Goal: Task Accomplishment & Management: Manage account settings

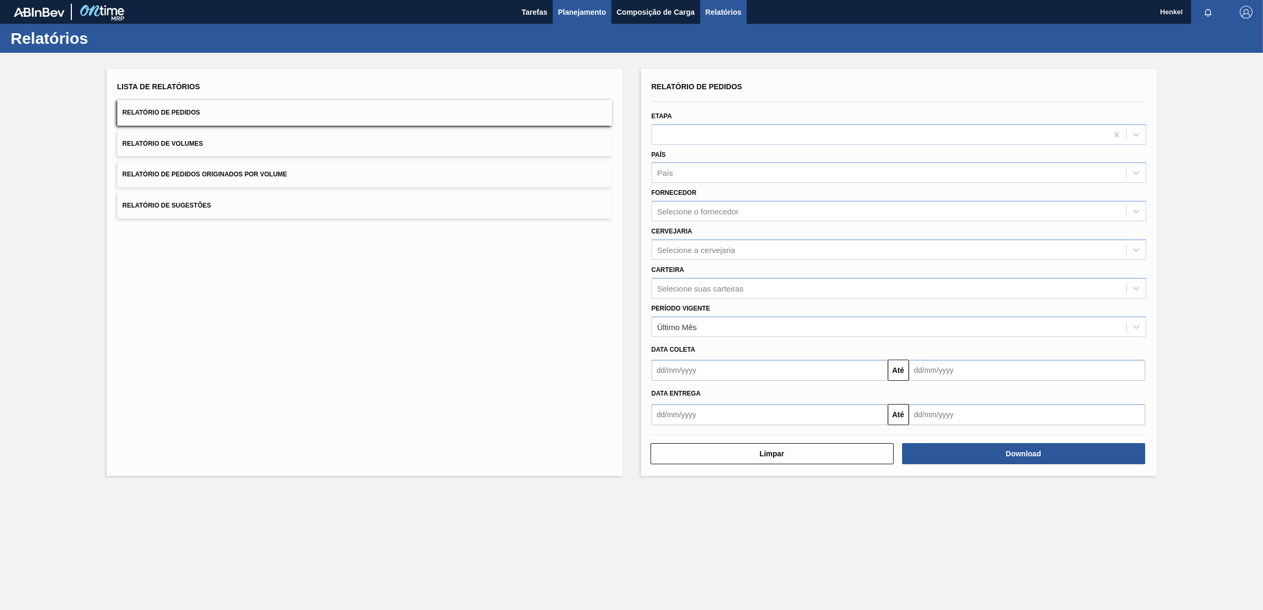
click at [580, 14] on span "Planejamento" at bounding box center [582, 12] width 48 height 13
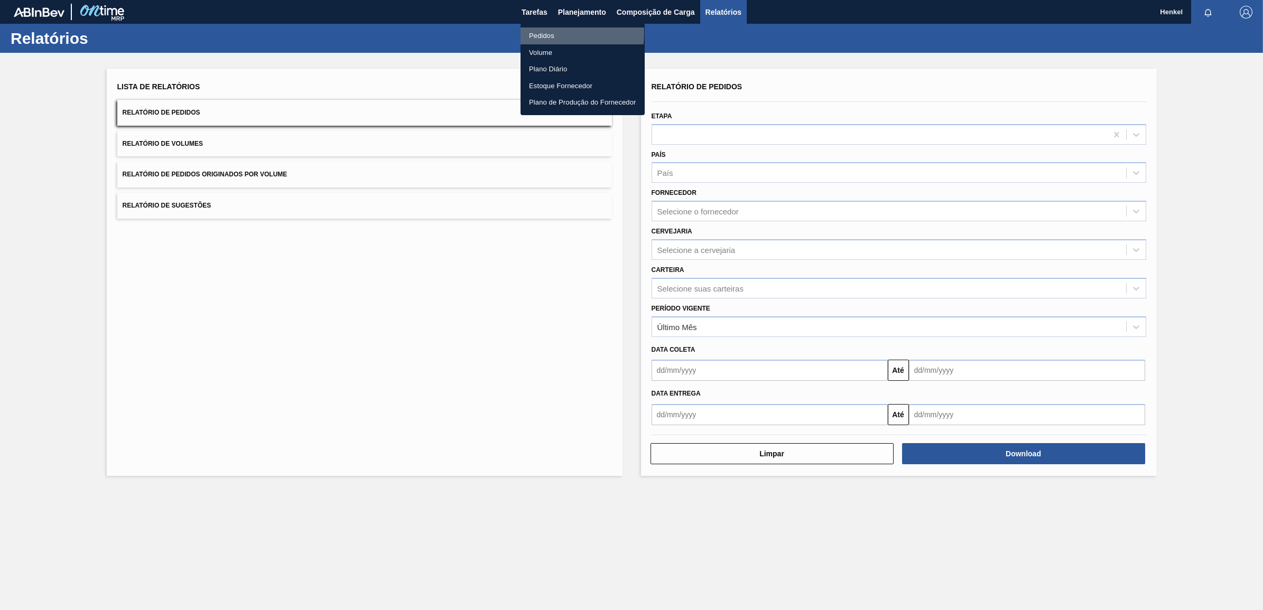
click at [548, 33] on li "Pedidos" at bounding box center [582, 35] width 124 height 17
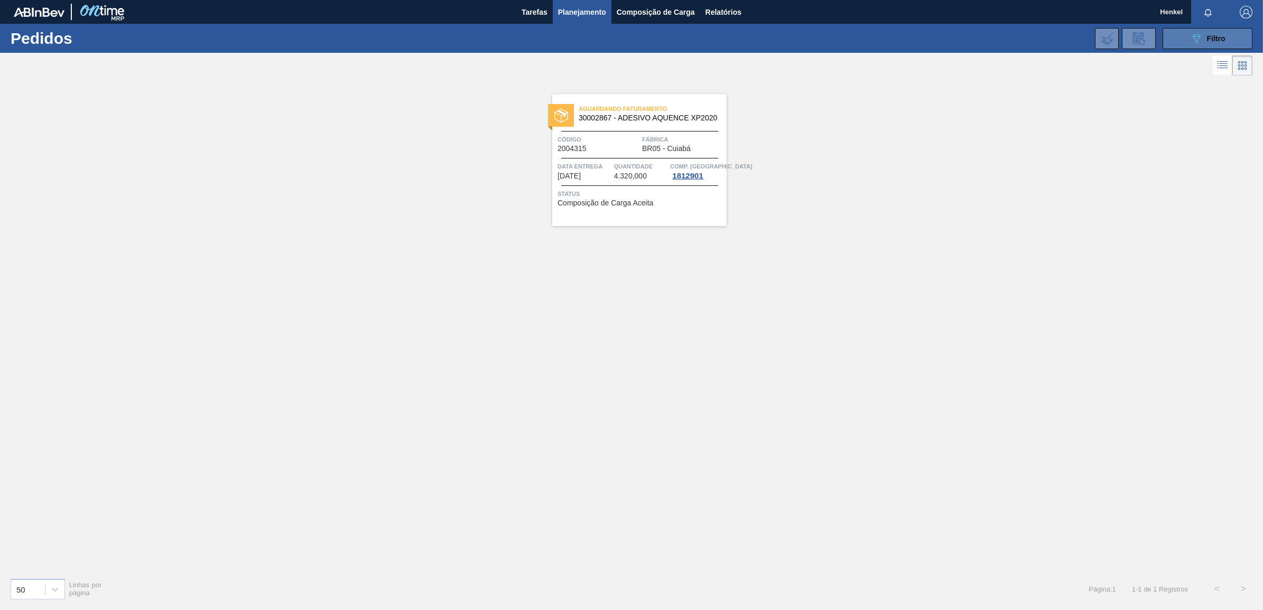
click at [1219, 36] on span "Filtro" at bounding box center [1216, 38] width 18 height 8
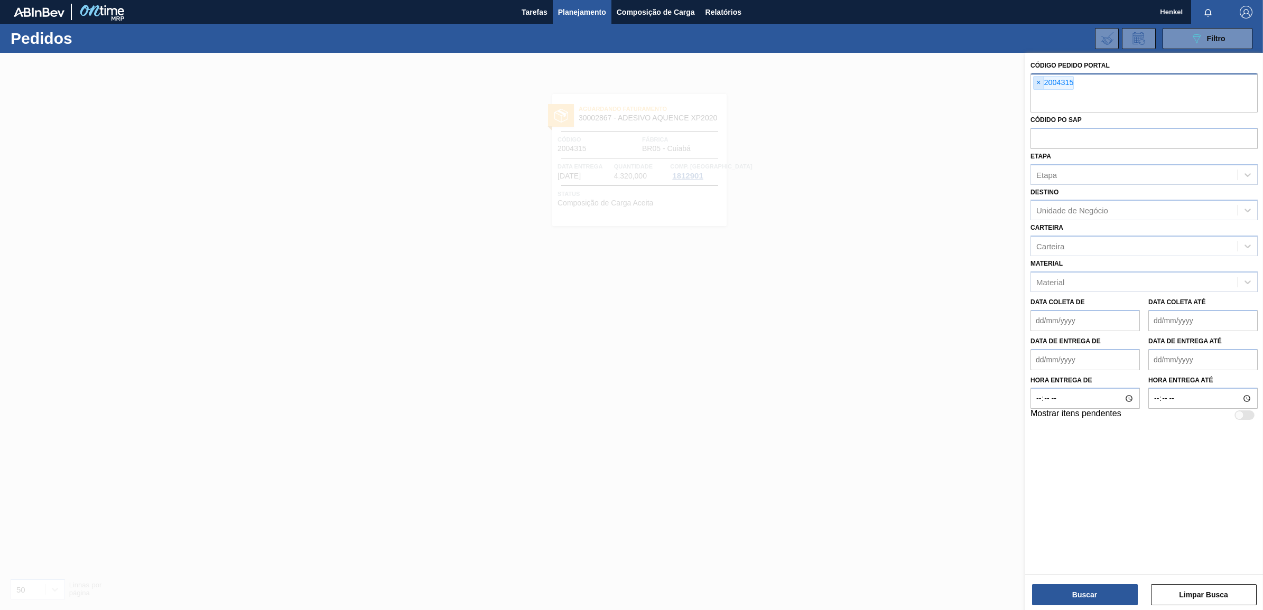
click at [1037, 85] on span "×" at bounding box center [1038, 83] width 10 height 13
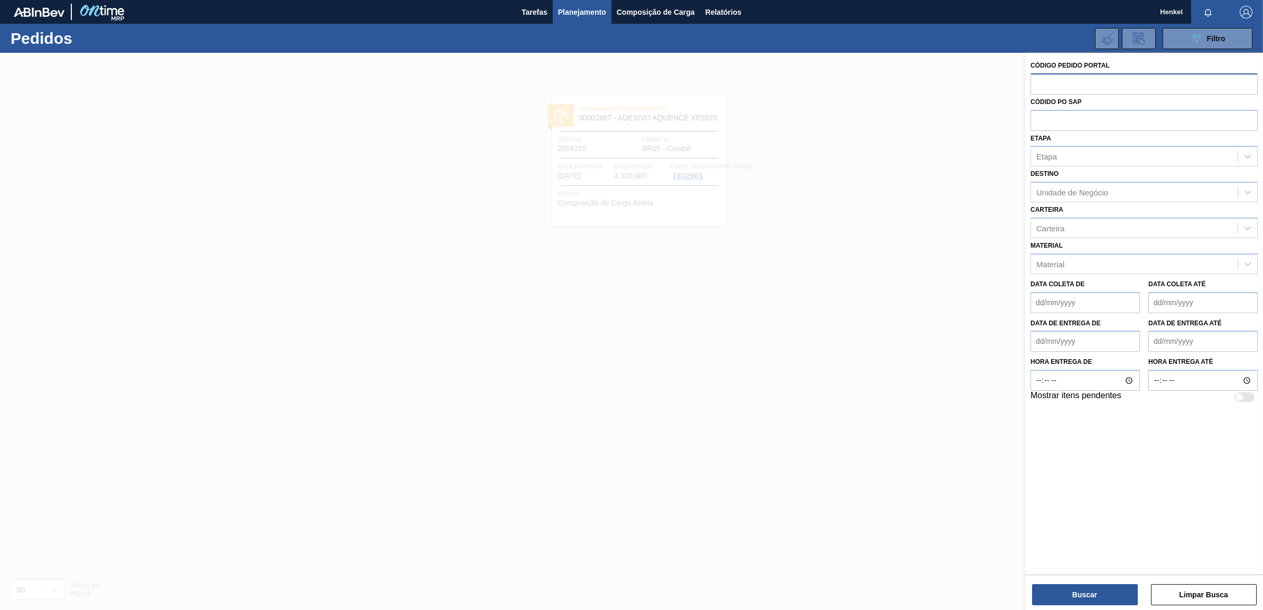
paste input "text"
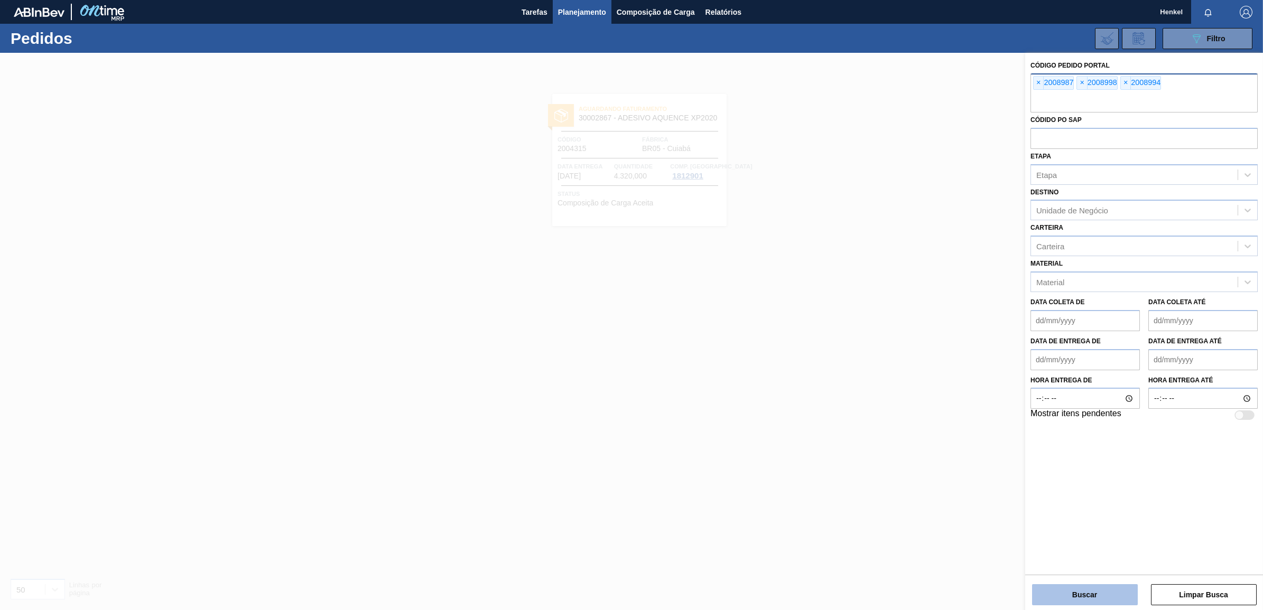
click at [1097, 592] on button "Buscar" at bounding box center [1085, 594] width 106 height 21
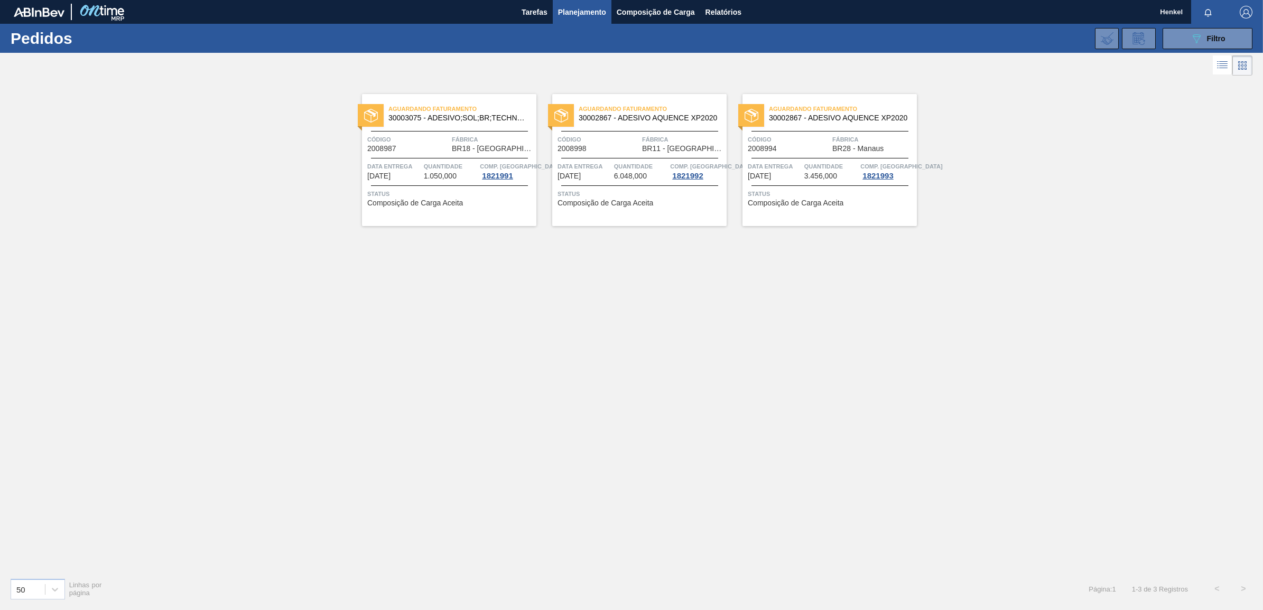
click at [450, 183] on div "Aguardando Faturamento 30003075 - ADESIVO;SOL;BR;TECHNOMELT SUPRA HT 35125 Códi…" at bounding box center [449, 160] width 174 height 132
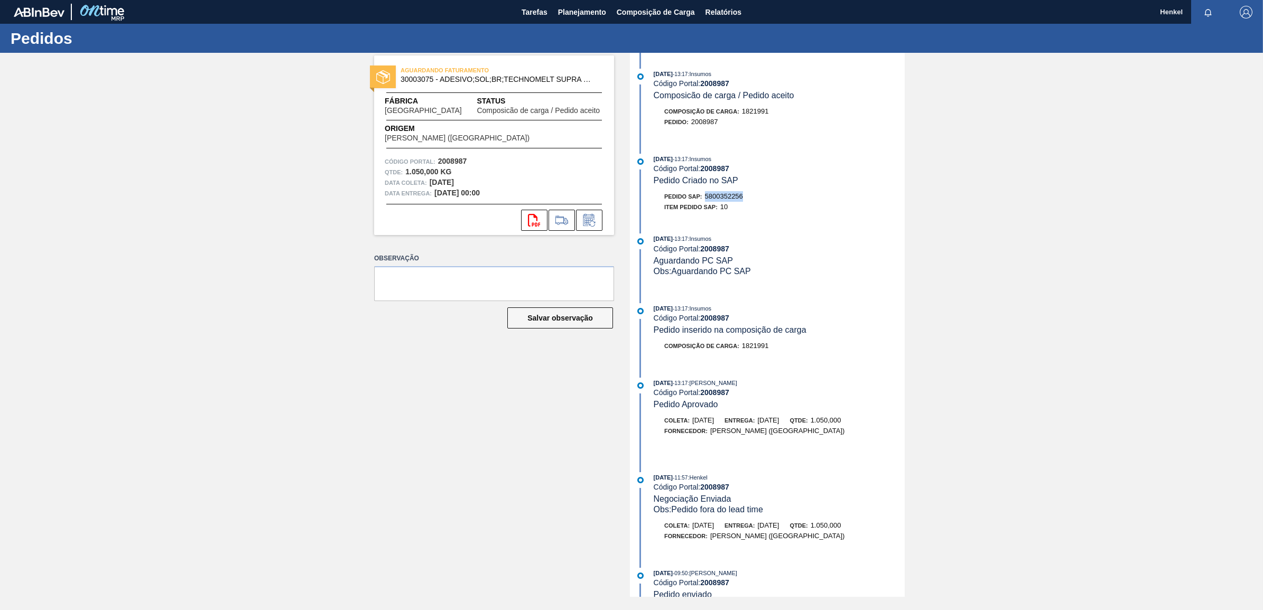
drag, startPoint x: 707, startPoint y: 196, endPoint x: 749, endPoint y: 195, distance: 41.7
click at [749, 195] on div "Pedido SAP: 5800352256" at bounding box center [779, 196] width 251 height 11
copy span "5800352256"
click at [592, 218] on icon at bounding box center [588, 221] width 8 height 6
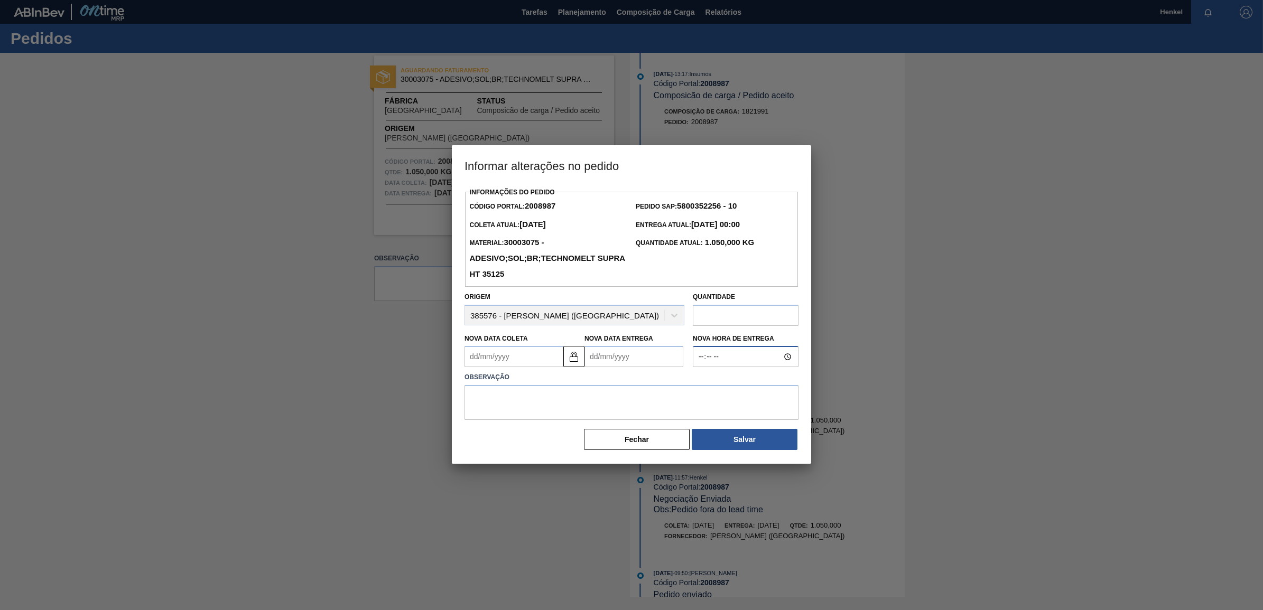
click at [697, 360] on input "Nova Hora de Entrega" at bounding box center [746, 356] width 106 height 21
click at [478, 366] on Coleta2008987 "Nova Data Coleta" at bounding box center [513, 356] width 99 height 21
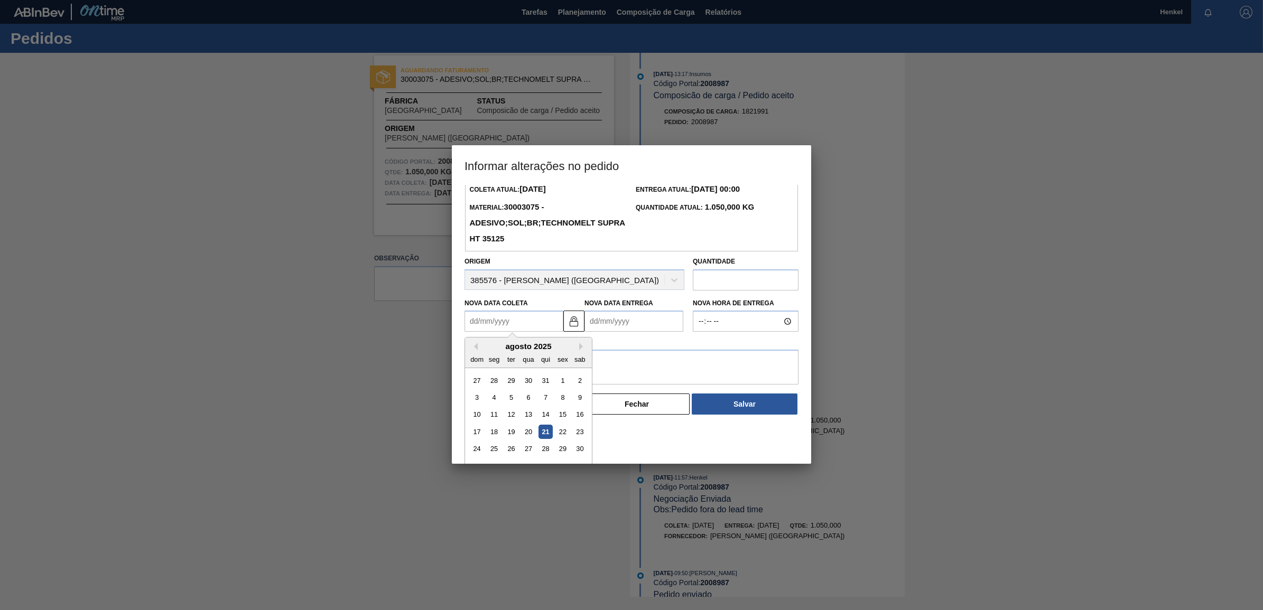
scroll to position [53, 0]
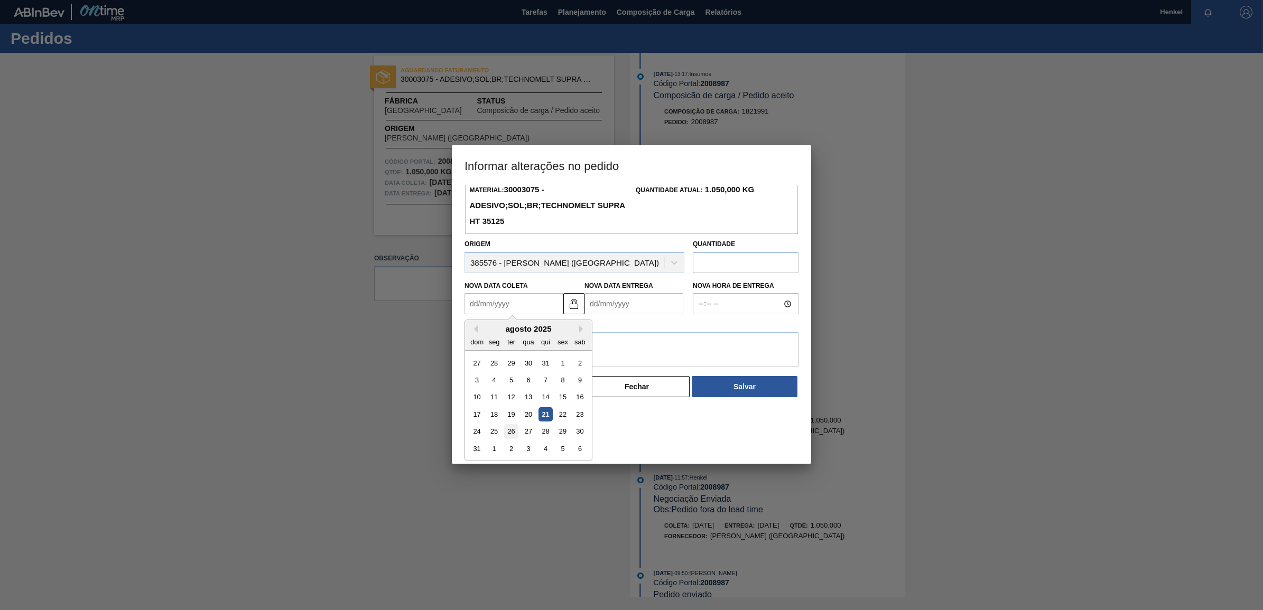
click at [510, 436] on div "26" at bounding box center [511, 432] width 14 height 14
type Coleta2008987 "[DATE]"
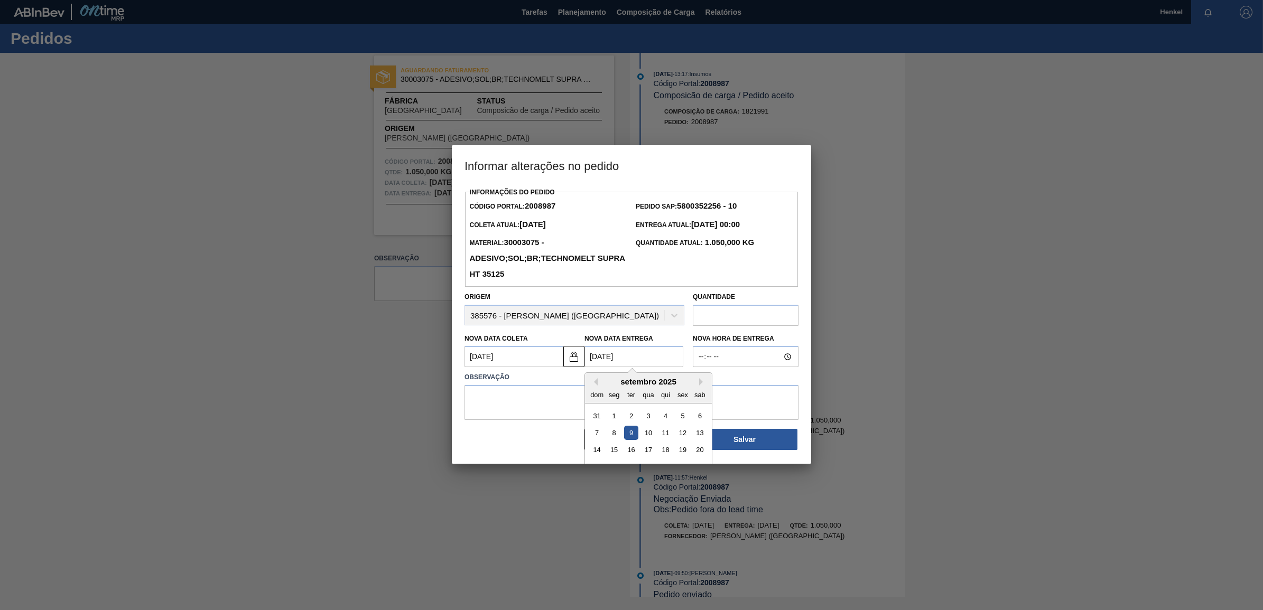
drag, startPoint x: 595, startPoint y: 355, endPoint x: 589, endPoint y: 356, distance: 6.4
click at [589, 356] on Entrega2008987 "[DATE]" at bounding box center [633, 356] width 99 height 21
type Entrega2008987 "/09/2025"
type Coleta2008987 "[DATE]"
type Entrega2008987 "[DATE]"
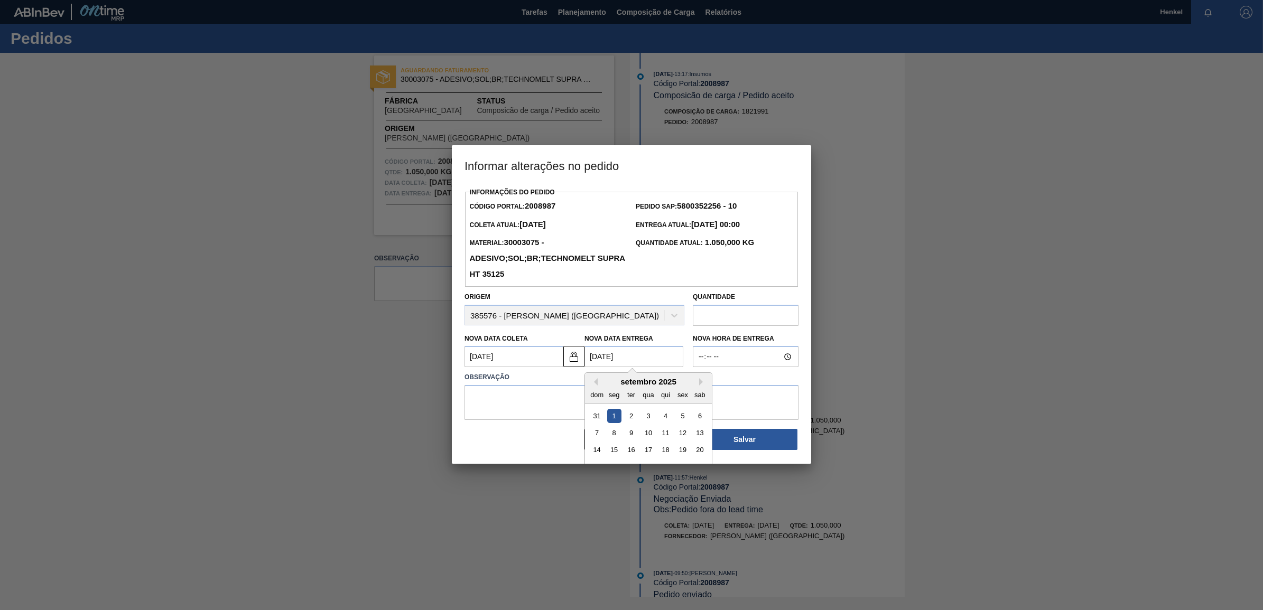
type Coleta2008987 "[DATE]"
type Entrega2008987 "[DATE]"
click at [528, 409] on textarea at bounding box center [631, 402] width 334 height 35
click at [519, 402] on textarea at bounding box center [631, 402] width 334 height 35
click at [507, 394] on textarea at bounding box center [631, 402] width 334 height 35
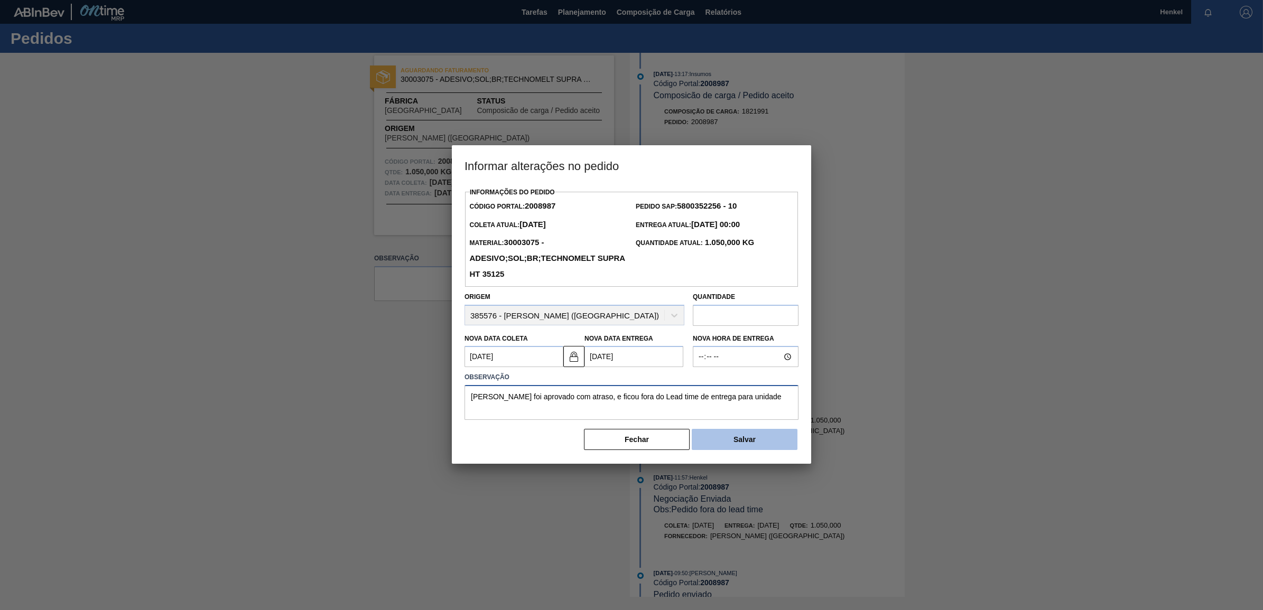
type textarea "[PERSON_NAME] foi aprovado com atraso, e ficou fora do Lead time de entrega par…"
click at [754, 442] on button "Salvar" at bounding box center [745, 439] width 106 height 21
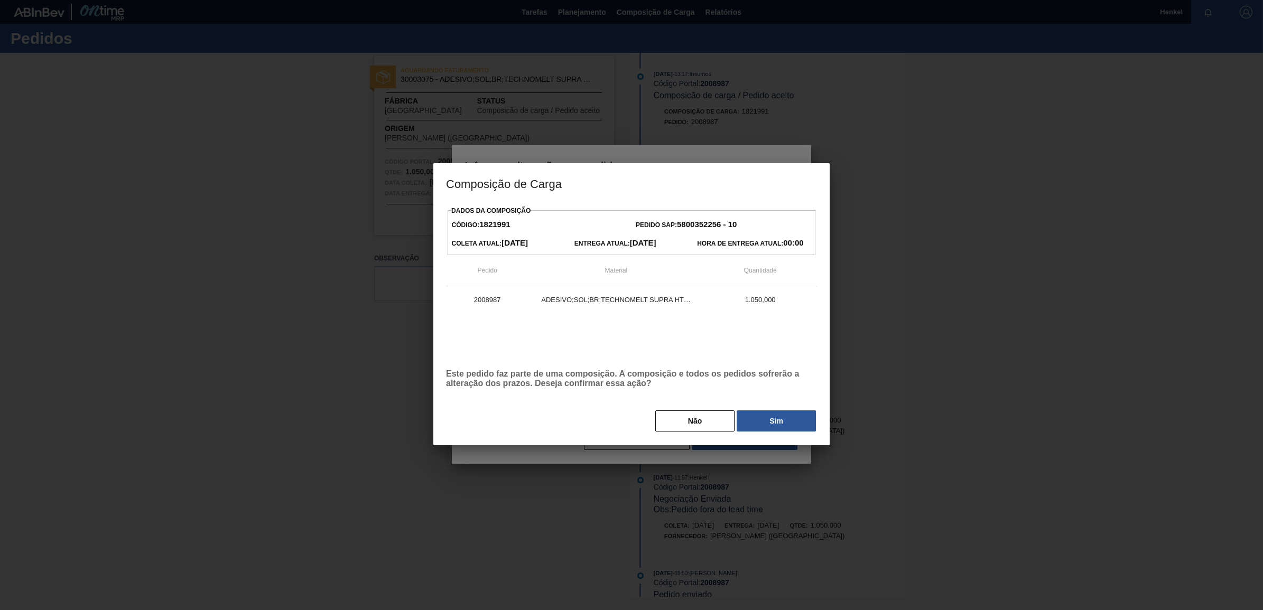
click at [775, 423] on button "Sim" at bounding box center [775, 421] width 79 height 21
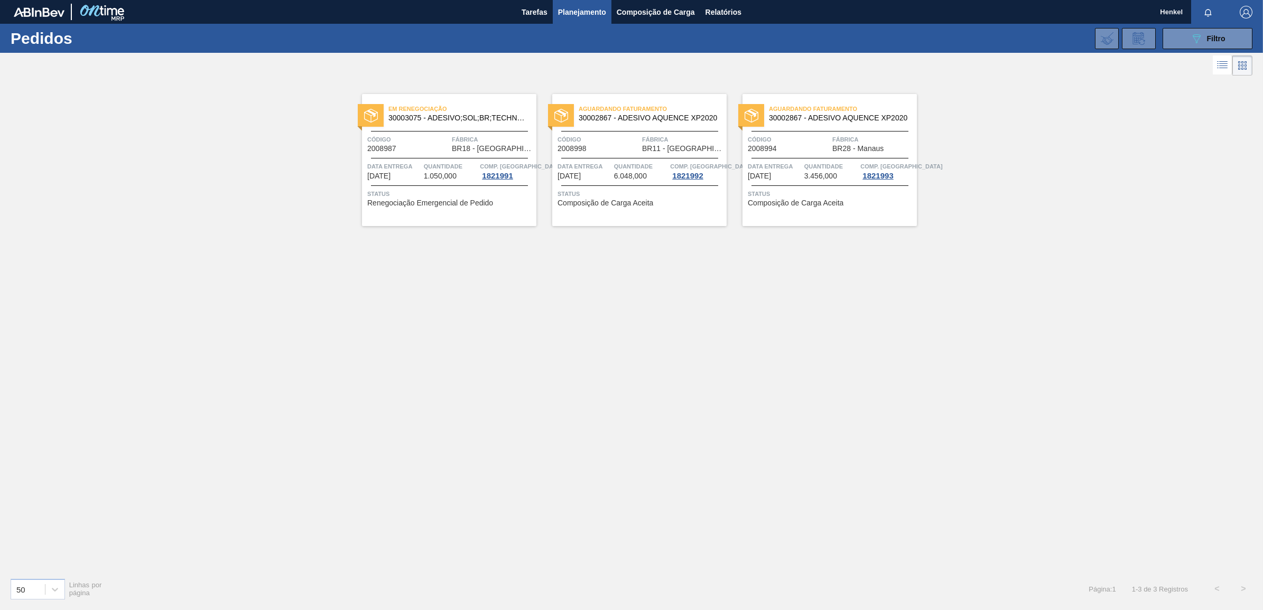
click at [603, 162] on span "Data entrega" at bounding box center [584, 166] width 54 height 11
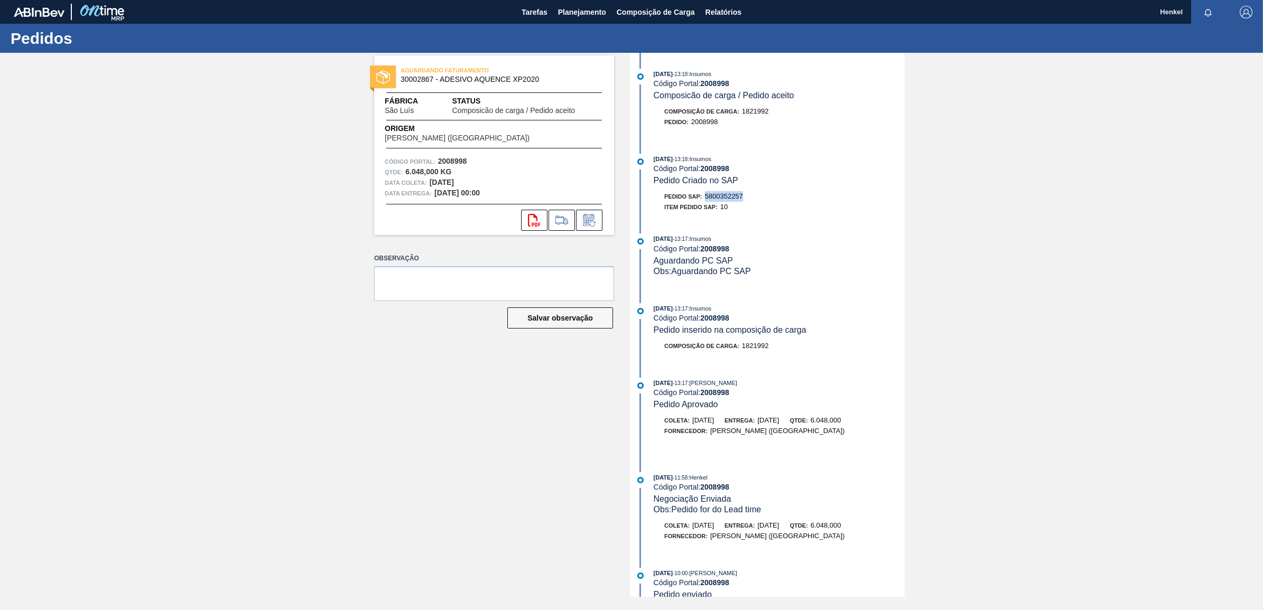
drag, startPoint x: 707, startPoint y: 197, endPoint x: 746, endPoint y: 198, distance: 39.1
click at [746, 198] on div "Pedido SAP: 5800352257" at bounding box center [779, 196] width 251 height 11
copy span "5800352257"
click at [590, 217] on icon at bounding box center [589, 220] width 17 height 13
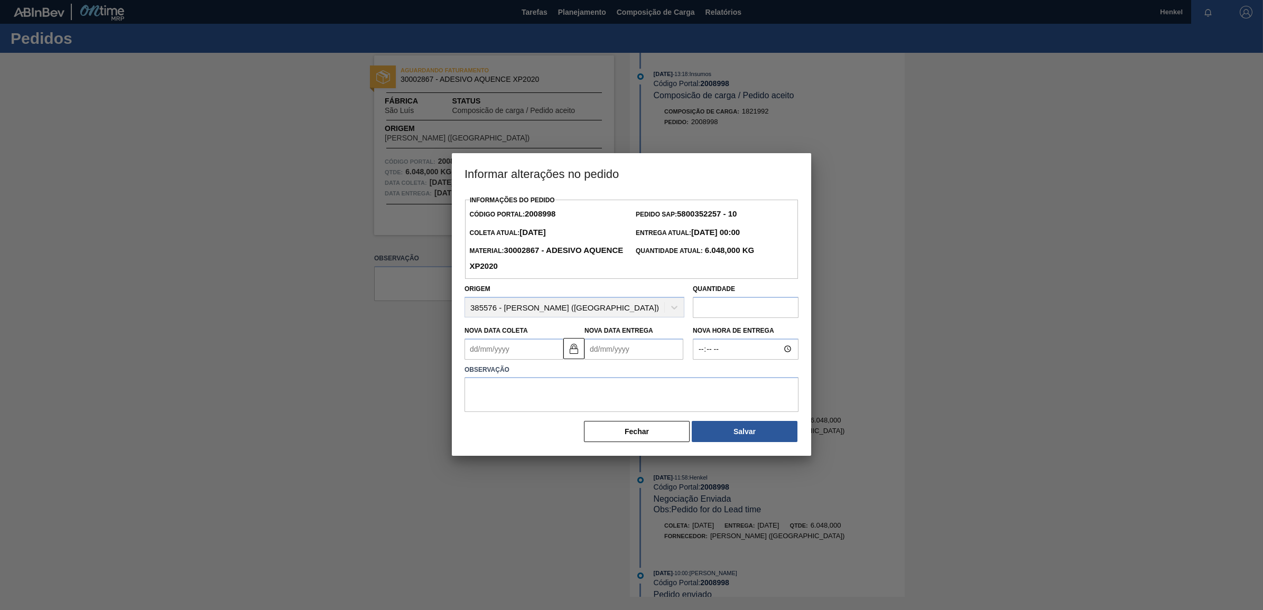
click at [594, 350] on Entrega2008998 "Nova Data Entrega" at bounding box center [633, 349] width 99 height 21
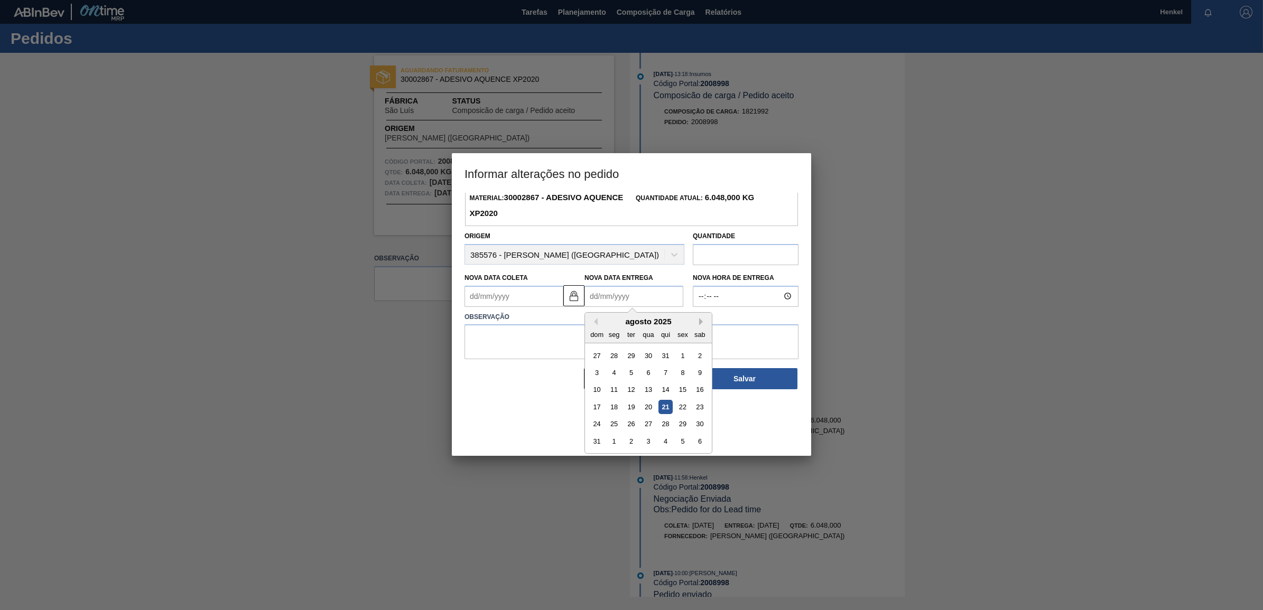
click at [700, 322] on button "Next Month" at bounding box center [702, 321] width 7 height 7
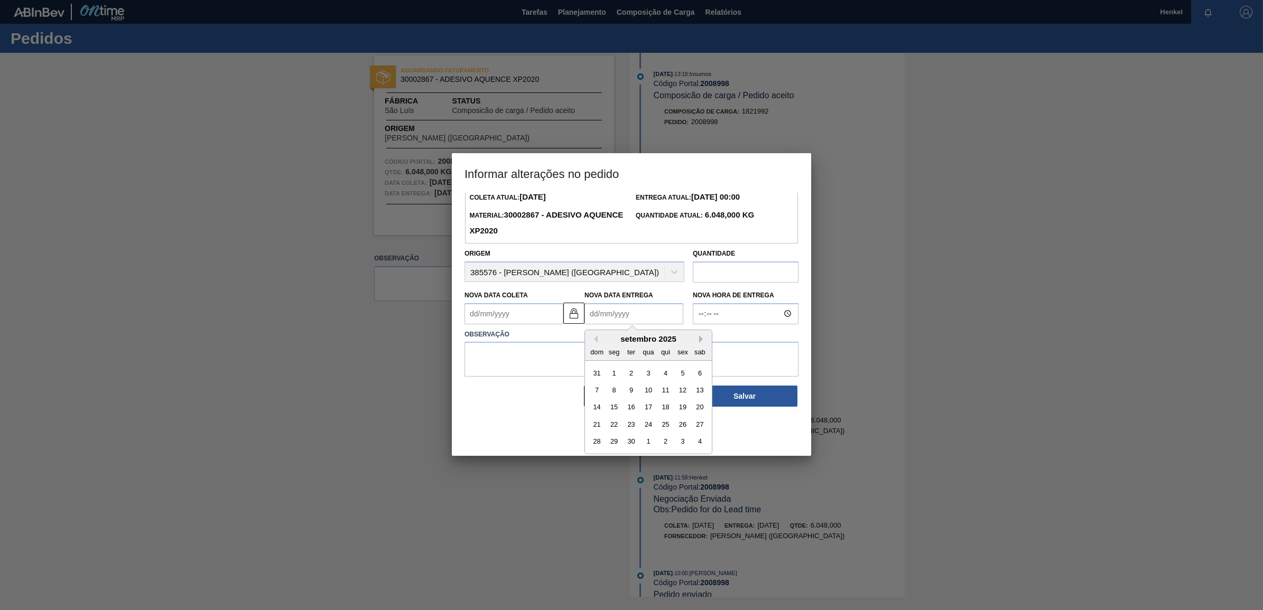
scroll to position [35, 0]
click at [617, 407] on div "15" at bounding box center [614, 407] width 14 height 14
type Coleta2008998 "[DATE]"
type Entrega2008998 "[DATE]"
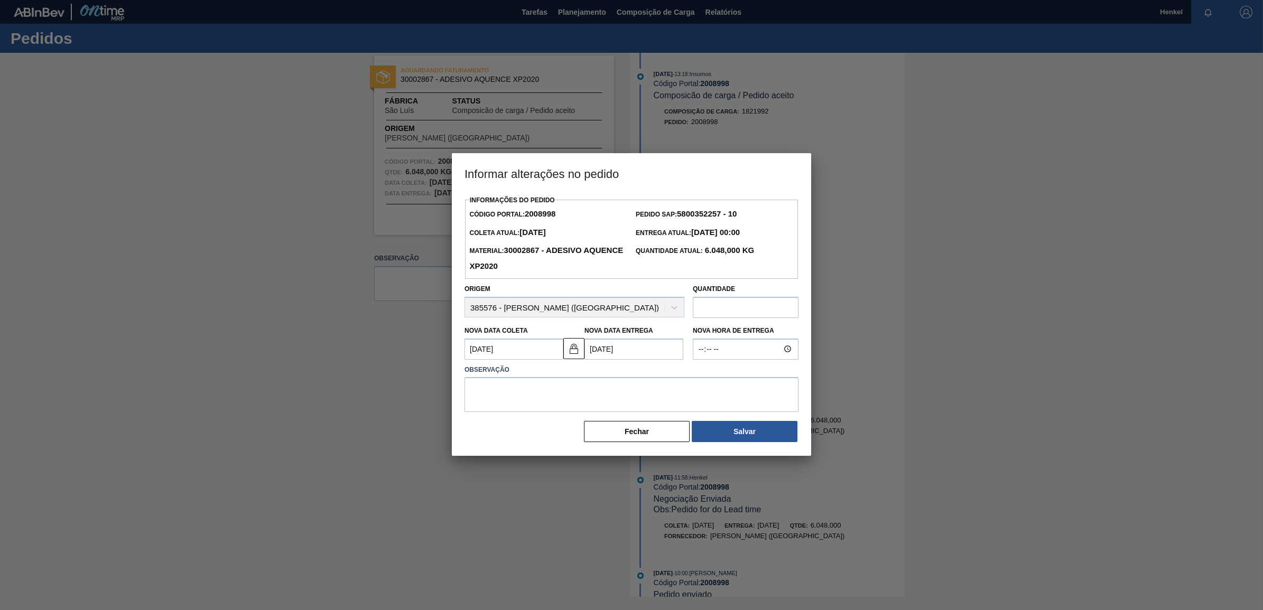
scroll to position [0, 0]
click at [539, 357] on Coleta2008998 "[DATE]" at bounding box center [513, 349] width 99 height 21
drag, startPoint x: 479, startPoint y: 349, endPoint x: 467, endPoint y: 358, distance: 15.5
click at [467, 358] on Coleta2008998 "[DATE]" at bounding box center [513, 349] width 99 height 21
type Coleta2008998 "[DATE]"
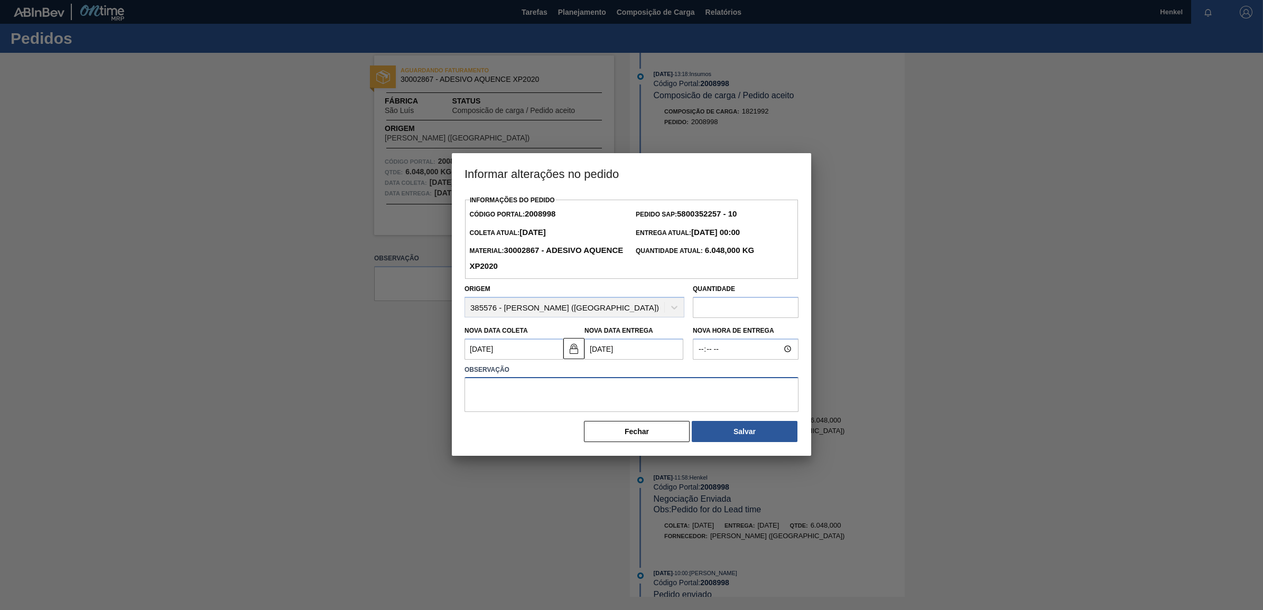
click at [484, 388] on textarea at bounding box center [631, 394] width 334 height 35
type textarea "Data fora do Lead time, aprovado em atraso."
click at [775, 432] on button "Salvar" at bounding box center [745, 431] width 106 height 21
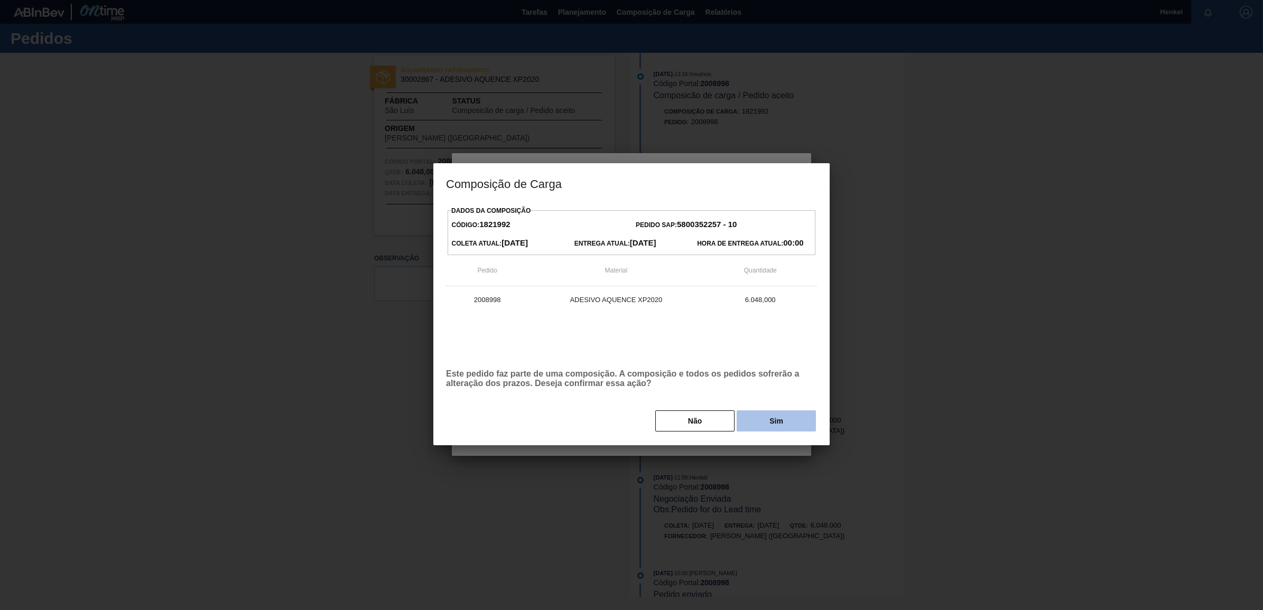
click at [769, 422] on button "Sim" at bounding box center [775, 421] width 79 height 21
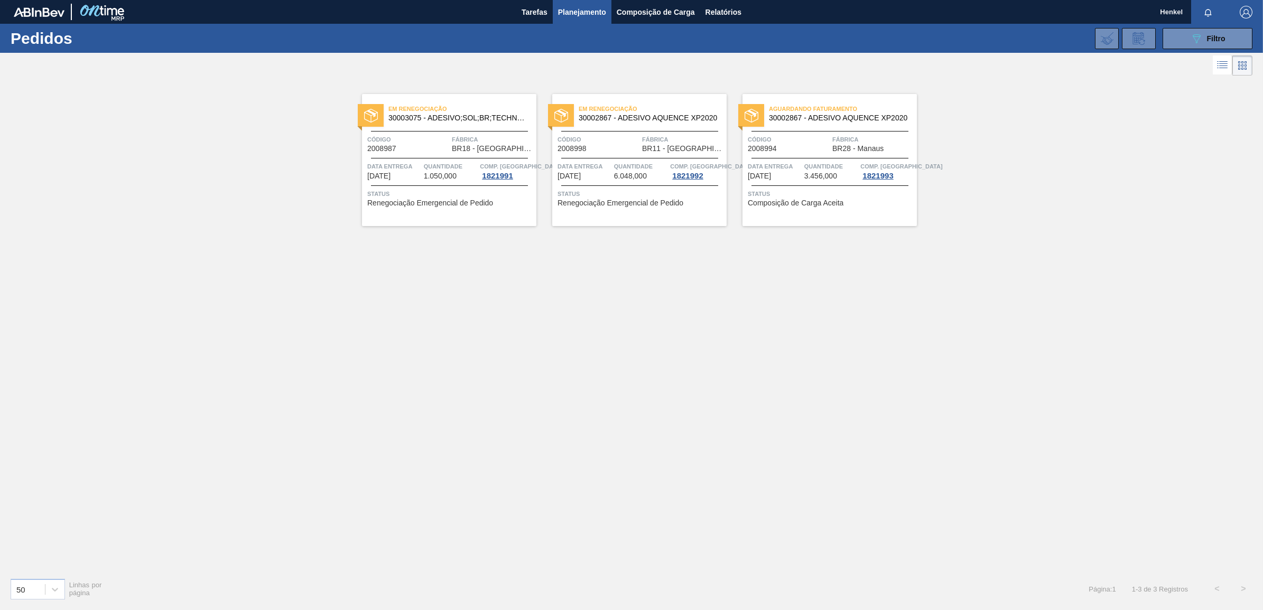
click at [424, 169] on span "Quantidade" at bounding box center [451, 166] width 54 height 11
click at [813, 173] on span "3.456,000" at bounding box center [820, 176] width 33 height 8
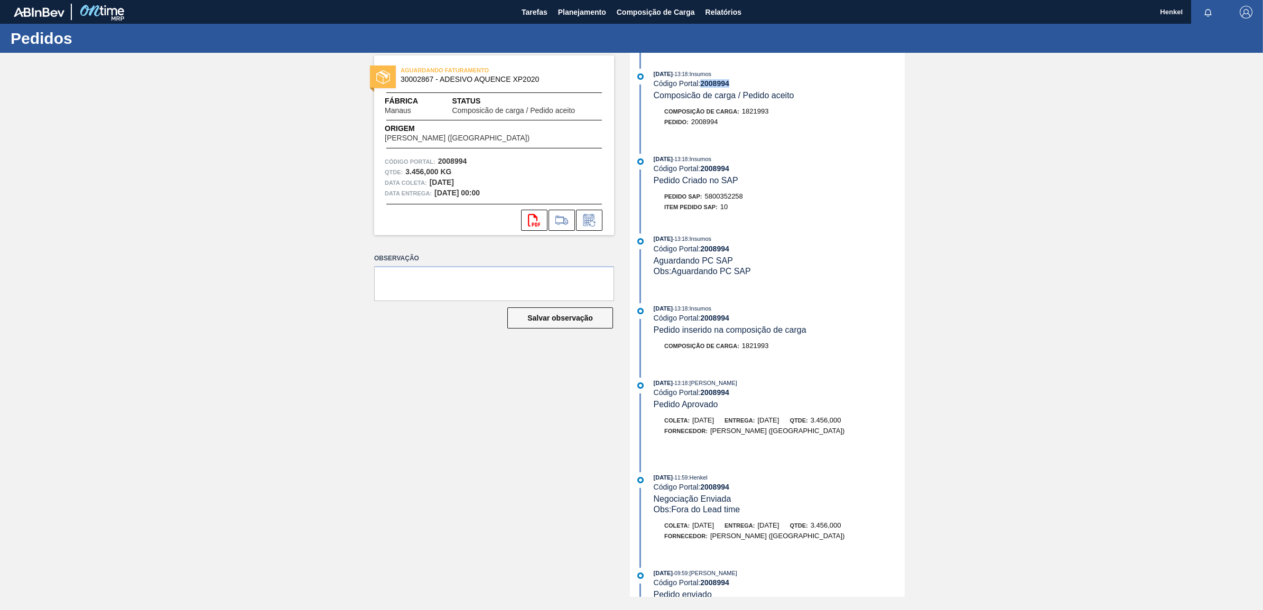
drag, startPoint x: 702, startPoint y: 83, endPoint x: 743, endPoint y: 81, distance: 41.8
click at [743, 81] on div "Código Portal: 2008994" at bounding box center [779, 83] width 251 height 8
copy strong "2008994"
drag, startPoint x: 705, startPoint y: 199, endPoint x: 748, endPoint y: 195, distance: 42.4
click at [748, 195] on div "Pedido SAP: 5800352258" at bounding box center [779, 196] width 251 height 11
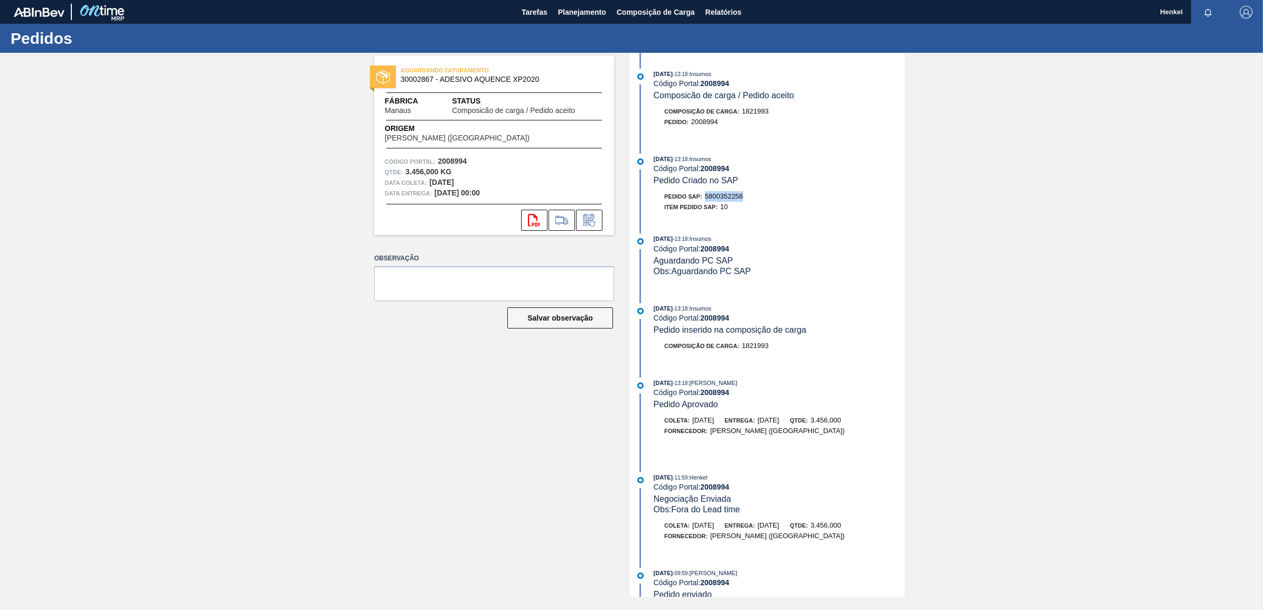
copy span "5800352258"
click at [586, 220] on icon at bounding box center [589, 220] width 17 height 13
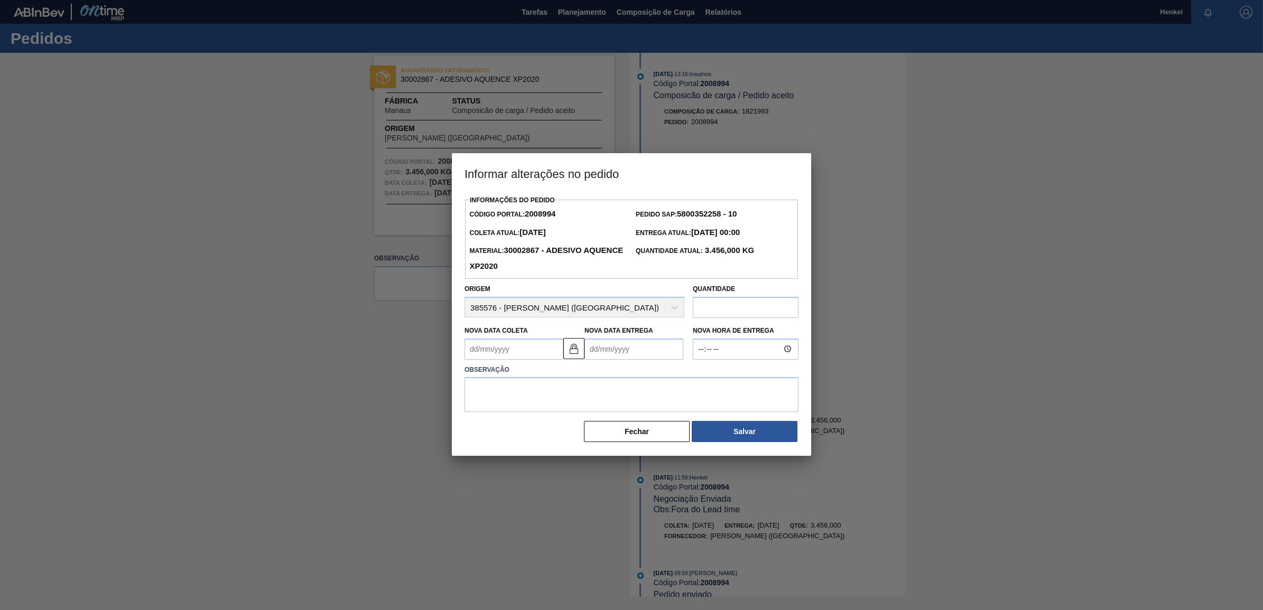
click at [609, 346] on Entrega2008994 "Nova Data Entrega" at bounding box center [633, 349] width 99 height 21
click at [700, 371] on div "agosto 2025" at bounding box center [648, 374] width 127 height 9
click at [699, 376] on button "Next Month" at bounding box center [702, 374] width 7 height 7
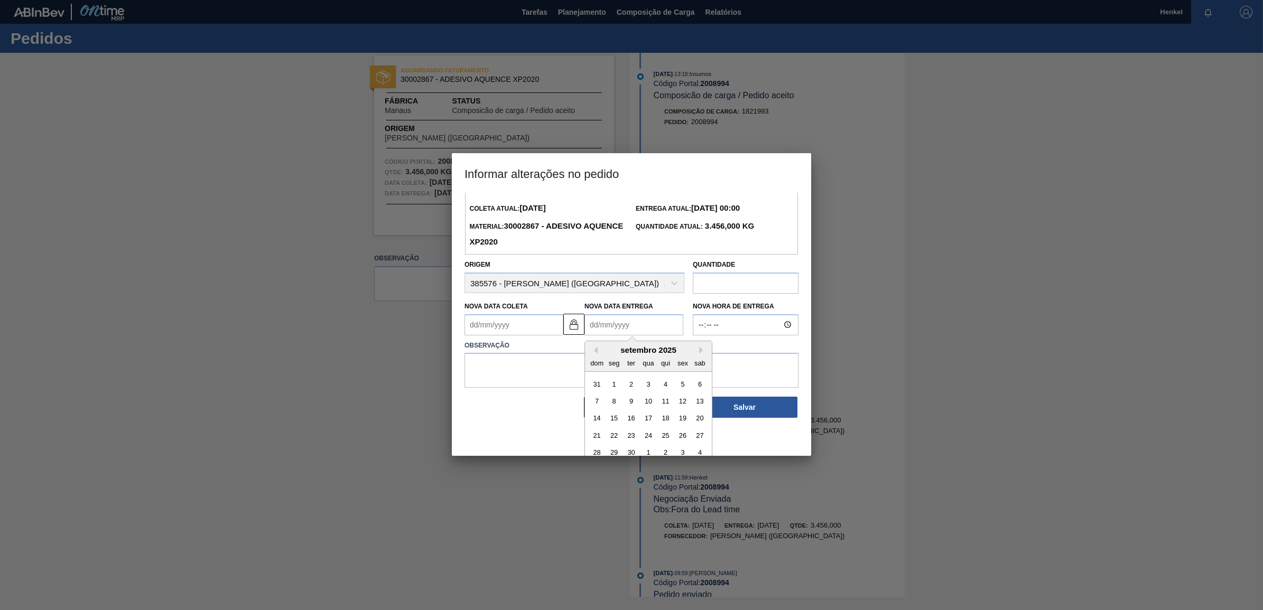
scroll to position [35, 0]
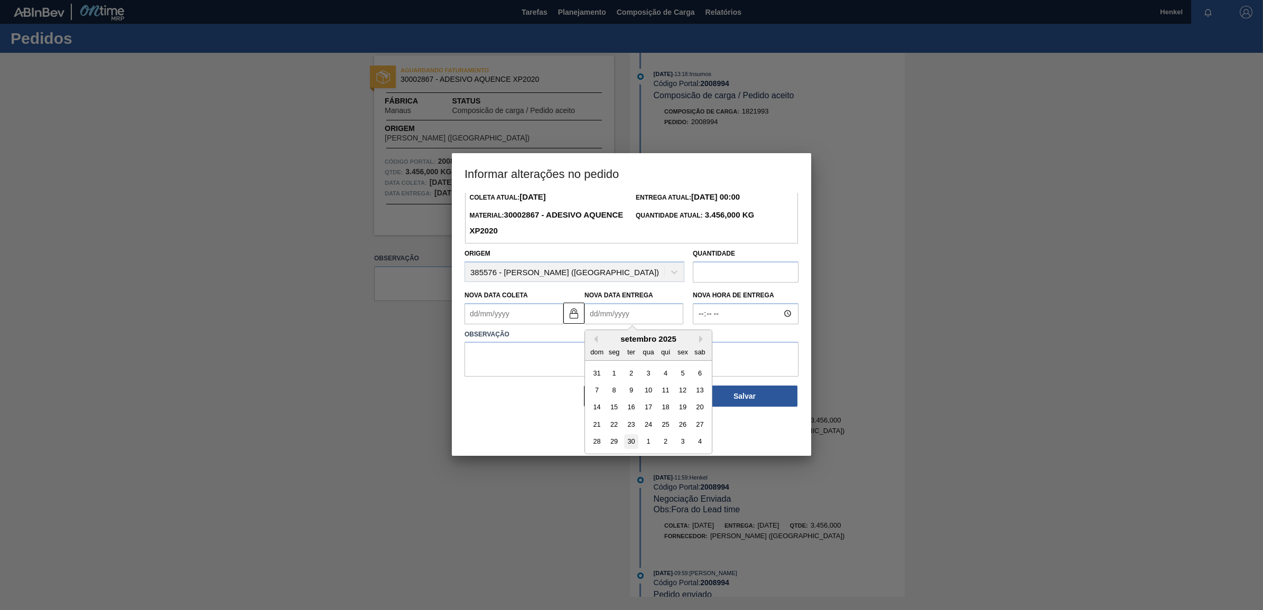
click at [630, 436] on div "30" at bounding box center [631, 441] width 14 height 14
type Coleta2008994 "[DATE]"
type Entrega2008994 "[DATE]"
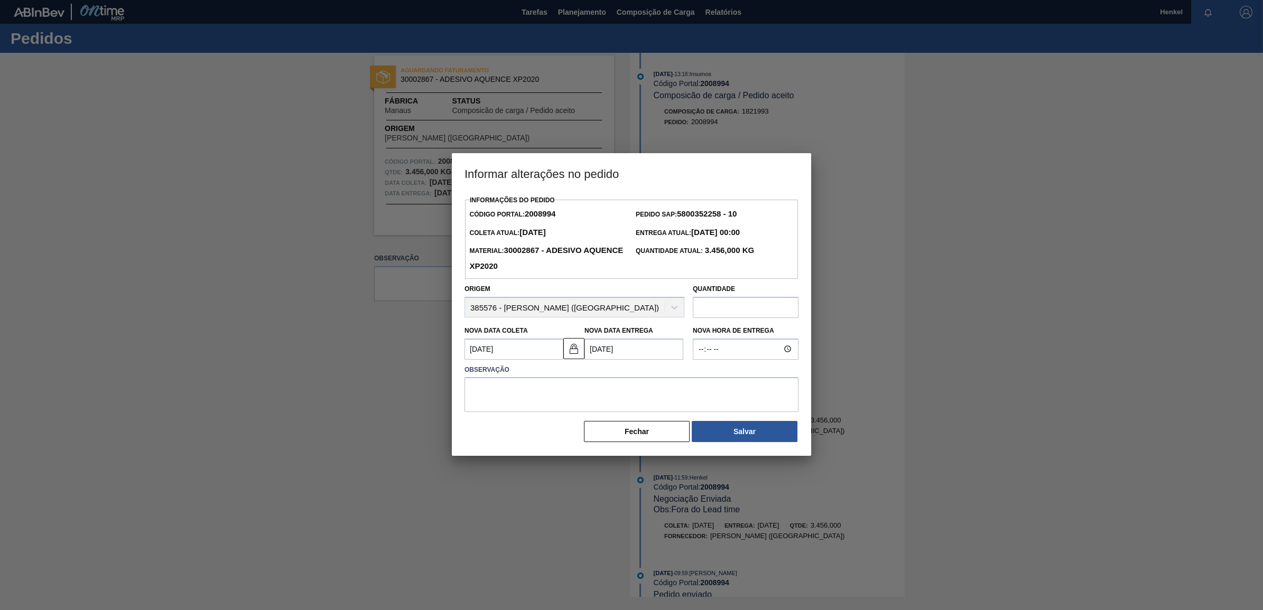
scroll to position [0, 0]
drag, startPoint x: 477, startPoint y: 346, endPoint x: 434, endPoint y: 335, distance: 44.1
click at [434, 335] on div "Informar alterações no pedido Informações do Pedido Código Portal: 2008994 Pedi…" at bounding box center [631, 305] width 1263 height 610
type Coleta2008994 "[DATE]"
type Entrega2008994 "[DATE]"
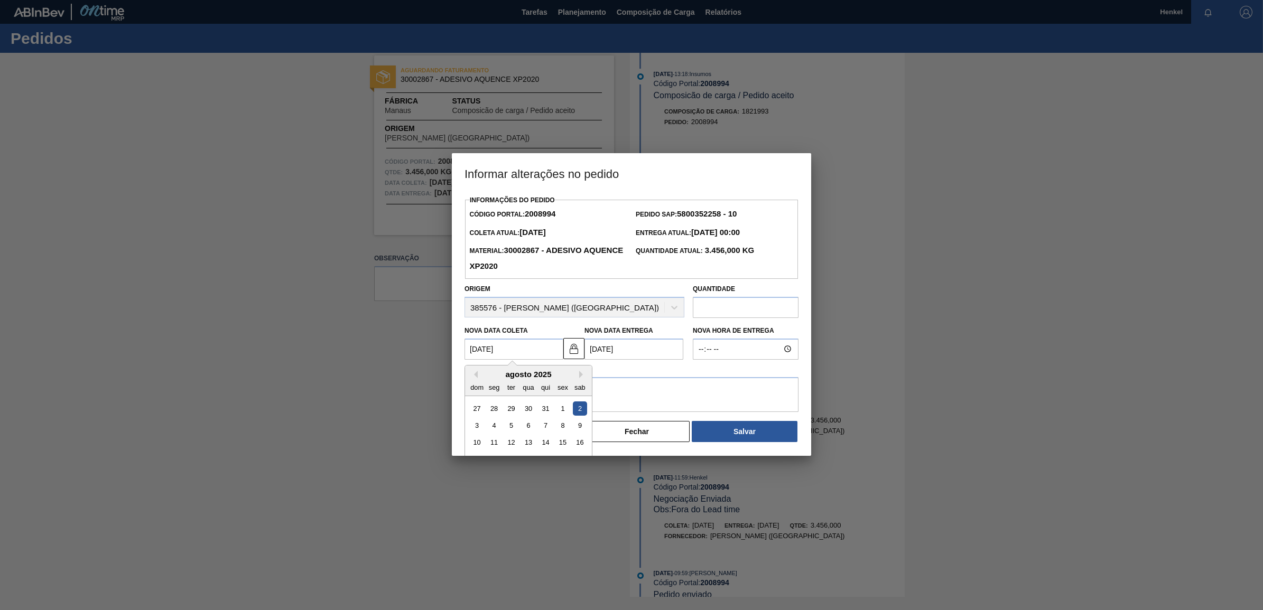
type Coleta2008994 "[DATE]"
type Entrega2008994 "[DATE]"
click at [705, 384] on textarea at bounding box center [631, 394] width 334 height 35
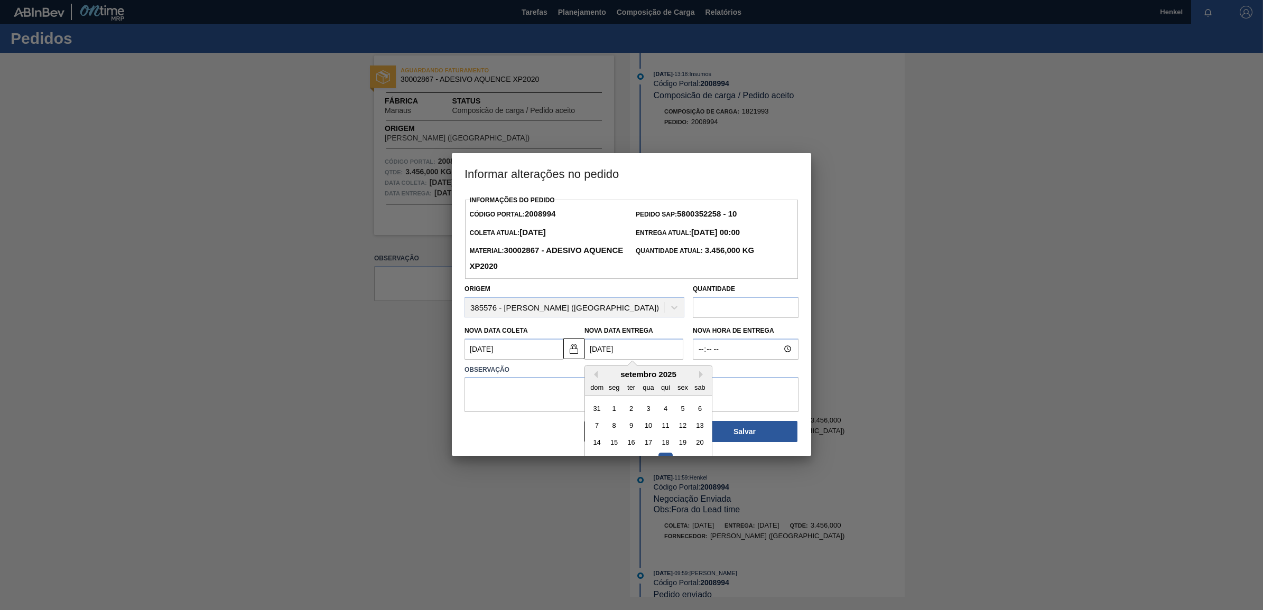
drag, startPoint x: 599, startPoint y: 344, endPoint x: 585, endPoint y: 341, distance: 14.1
click at [585, 341] on Entrega2008994 "[DATE]" at bounding box center [633, 349] width 99 height 21
click at [593, 351] on Entrega2008994 "[DATE]" at bounding box center [633, 349] width 99 height 21
drag, startPoint x: 598, startPoint y: 351, endPoint x: 585, endPoint y: 345, distance: 14.2
click at [585, 345] on Entrega2008994 "[DATE]" at bounding box center [633, 349] width 99 height 21
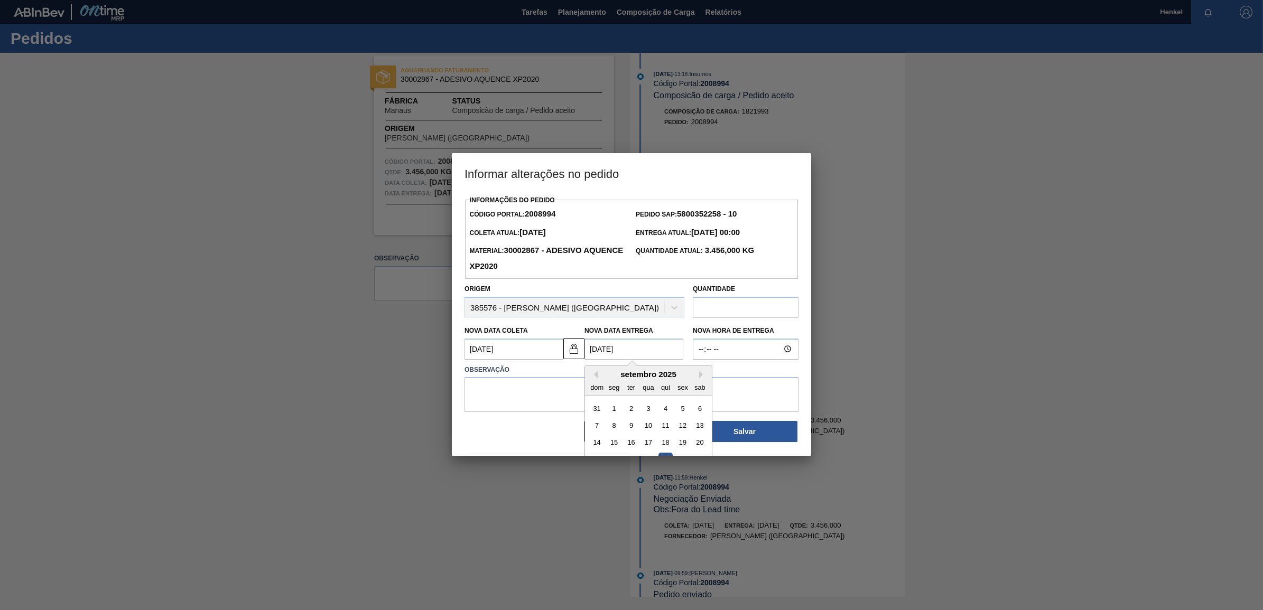
type Coleta2008994 "[DATE]"
type Entrega2008994 "[DATE]"
type Coleta2008994 "[DATE]"
type Entrega2008994 "[DATE]"
click at [531, 392] on textarea at bounding box center [631, 394] width 334 height 35
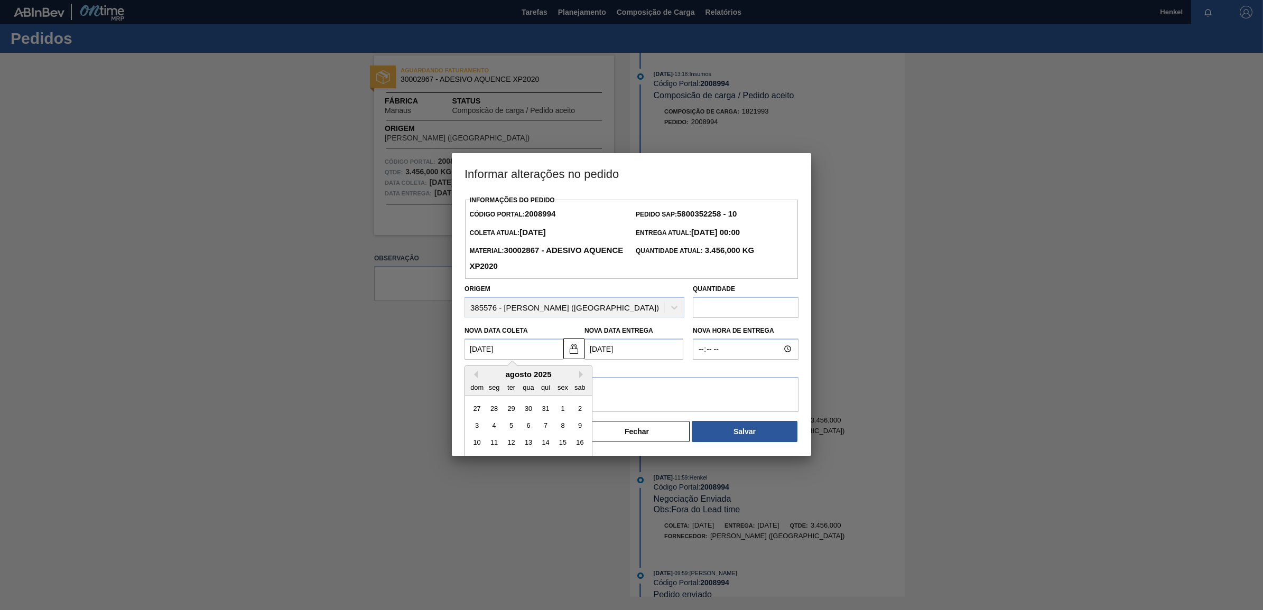
drag, startPoint x: 477, startPoint y: 350, endPoint x: 464, endPoint y: 350, distance: 12.7
click at [464, 350] on Coleta2008994 "[DATE]" at bounding box center [513, 349] width 99 height 21
type Coleta2008994 "[DATE]"
type Entrega2008994 "[DATE]"
type Coleta2008994 "[DATE]"
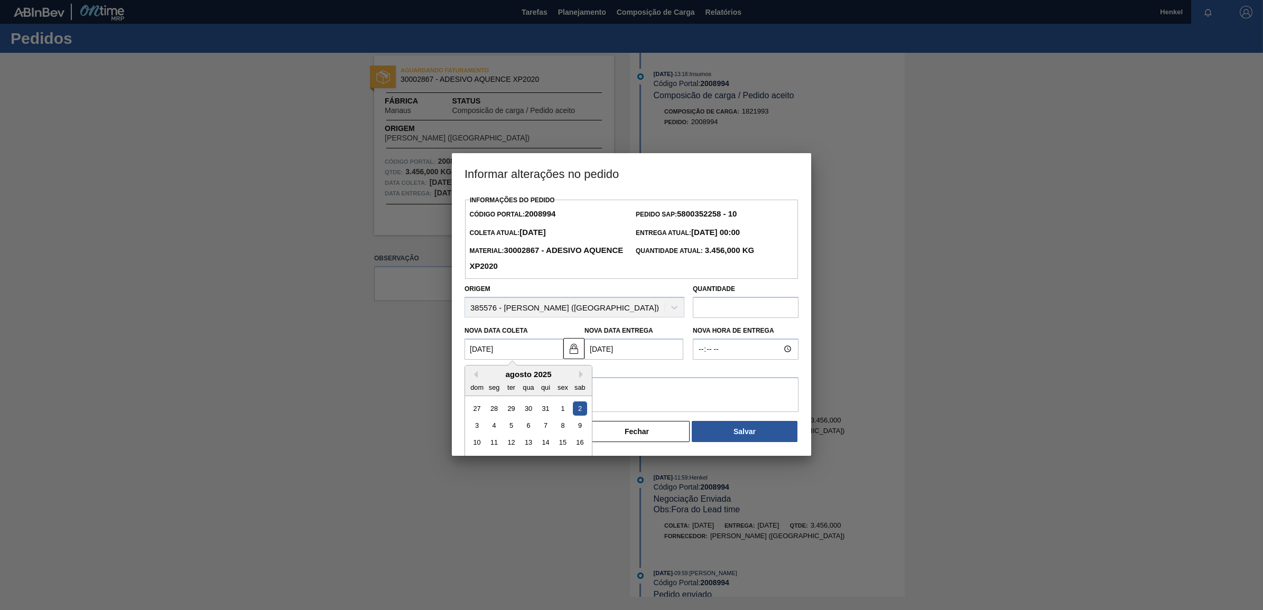
type Entrega2008994 "[DATE]"
type Coleta2008994 "[DATE]"
type Entrega2008994 "[DATE]"
type Coleta2008994 "[DATE]"
type Entrega2008994 "[DATE]"
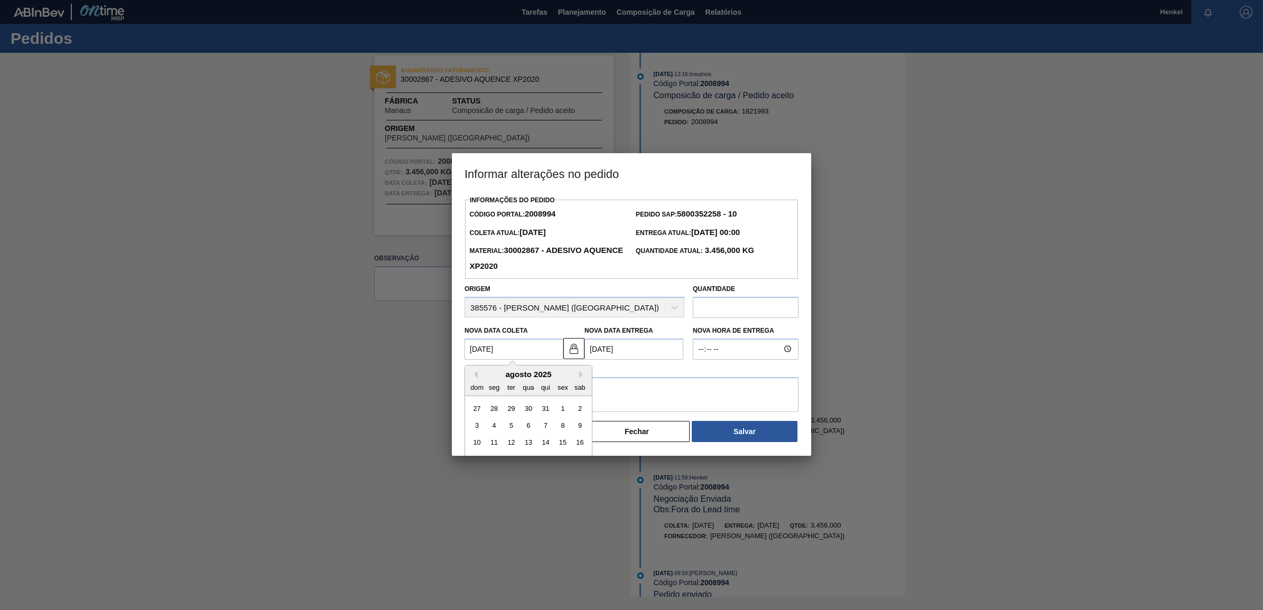
type Coleta2008994 "[DATE]"
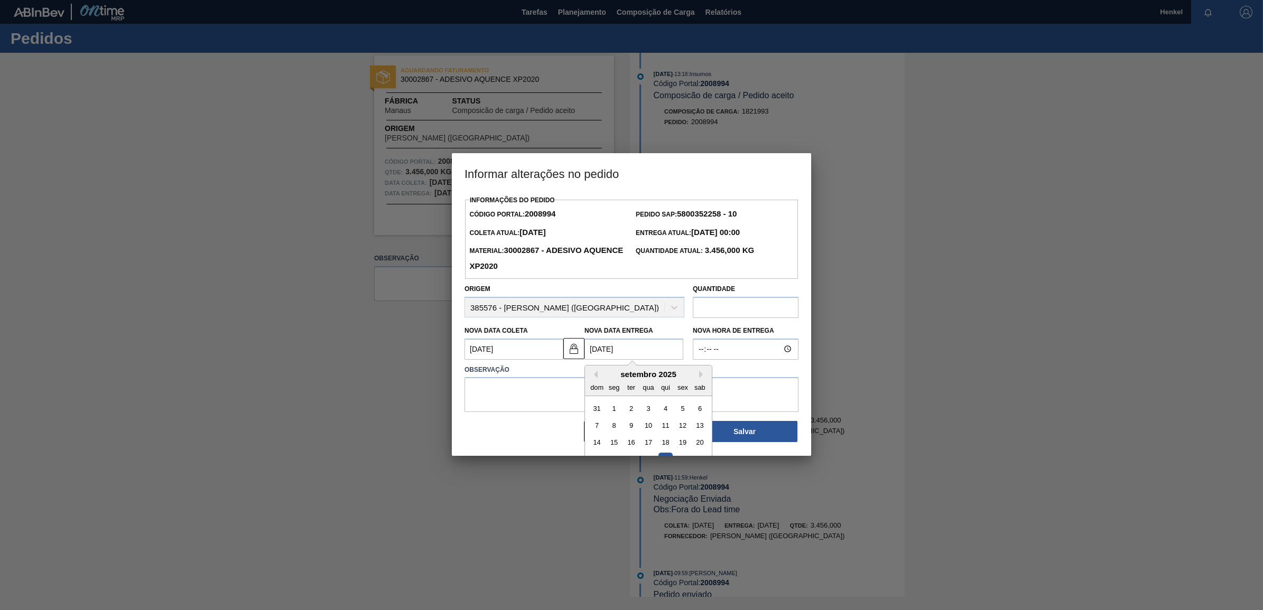
drag, startPoint x: 599, startPoint y: 346, endPoint x: 572, endPoint y: 334, distance: 28.9
click at [572, 334] on div "Nova Data Coleta [DATE] Nova Data Entrega [DATE] Previous Month Next Month [DAT…" at bounding box center [574, 340] width 228 height 39
type Entrega2008994 "3009/2025"
type Coleta2008994 "[DATE]"
type Entrega2008994 "[DATE]"
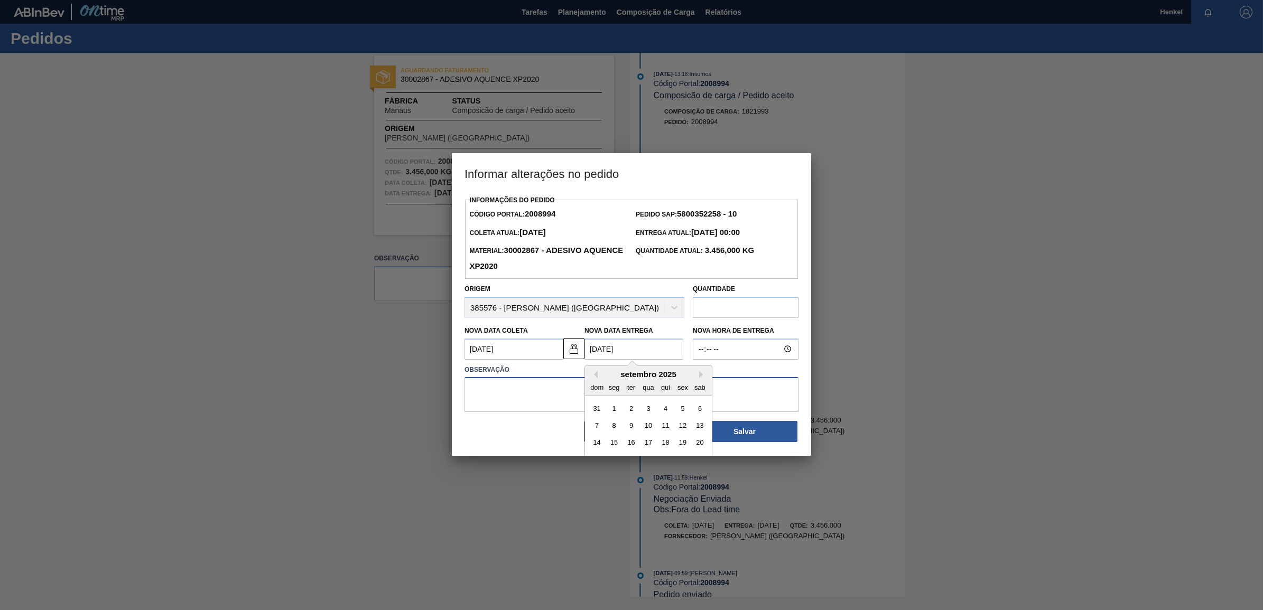
click at [535, 391] on textarea at bounding box center [631, 394] width 334 height 35
type textarea "Pedido aprovado fora do Lead time"
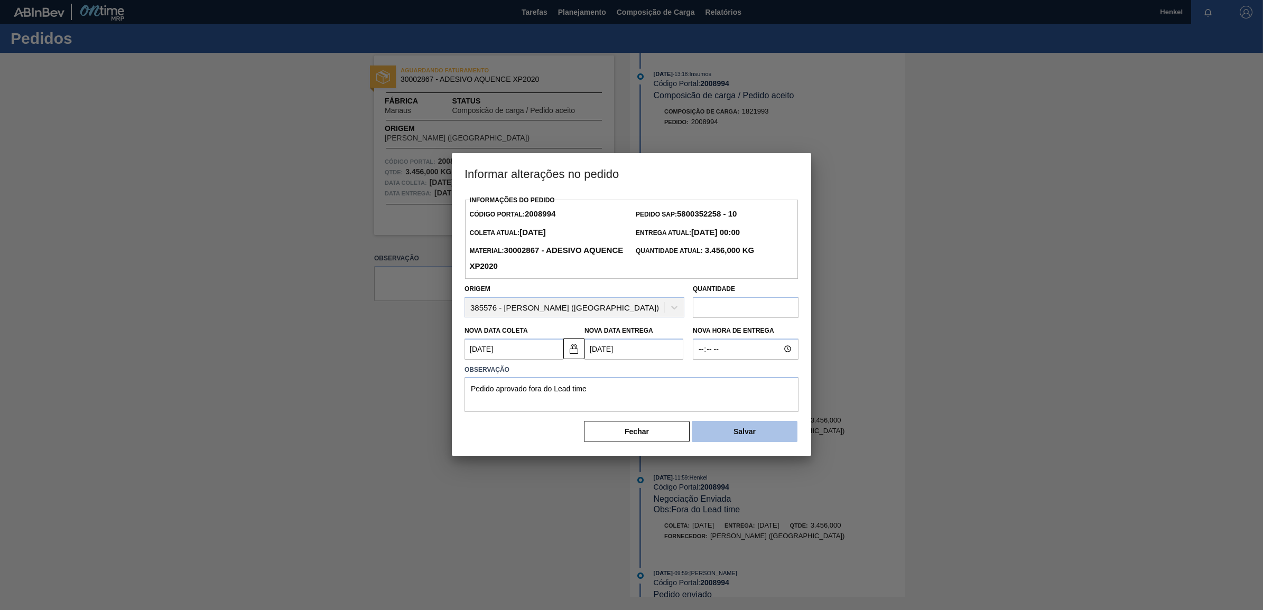
click at [764, 442] on button "Salvar" at bounding box center [745, 431] width 106 height 21
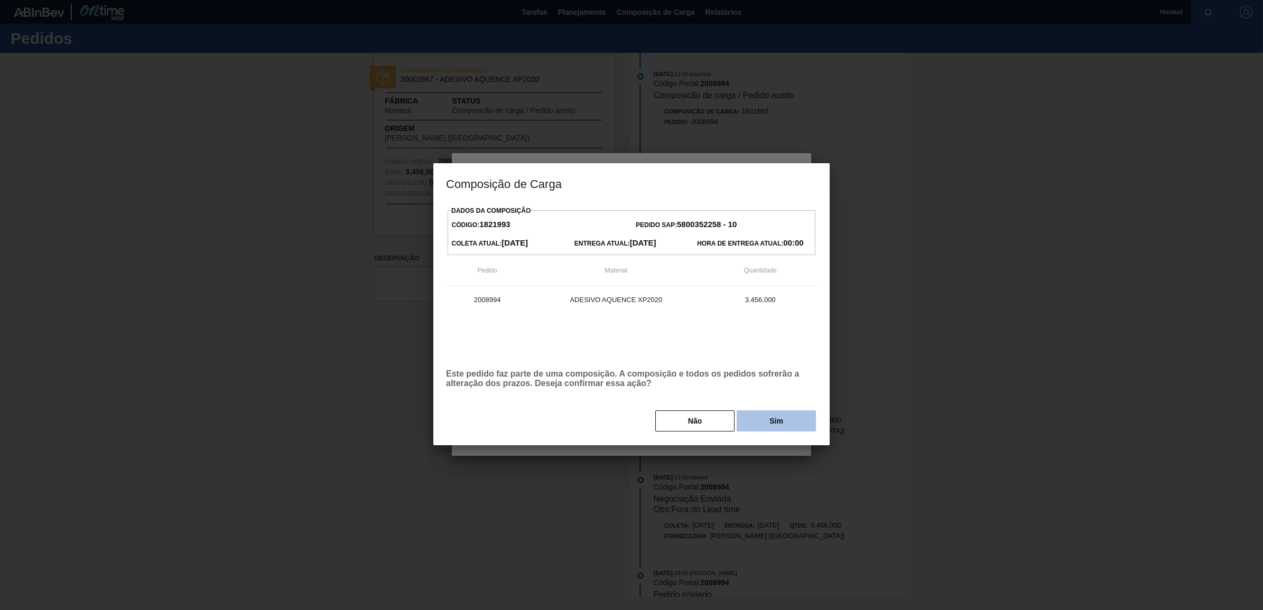
click at [785, 424] on button "Sim" at bounding box center [775, 421] width 79 height 21
